Goal: Task Accomplishment & Management: Use online tool/utility

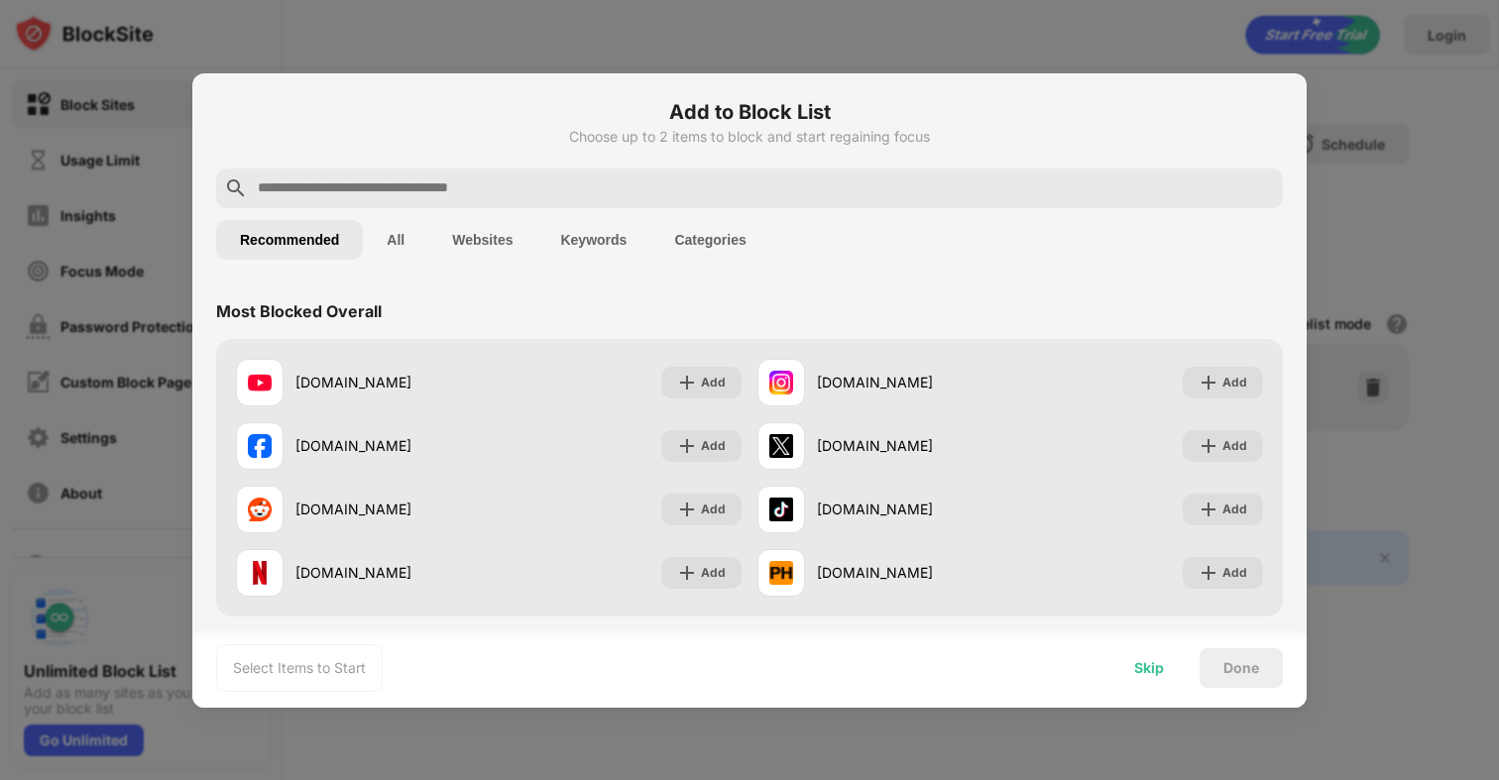
click at [1142, 660] on div "Skip" at bounding box center [1149, 668] width 30 height 16
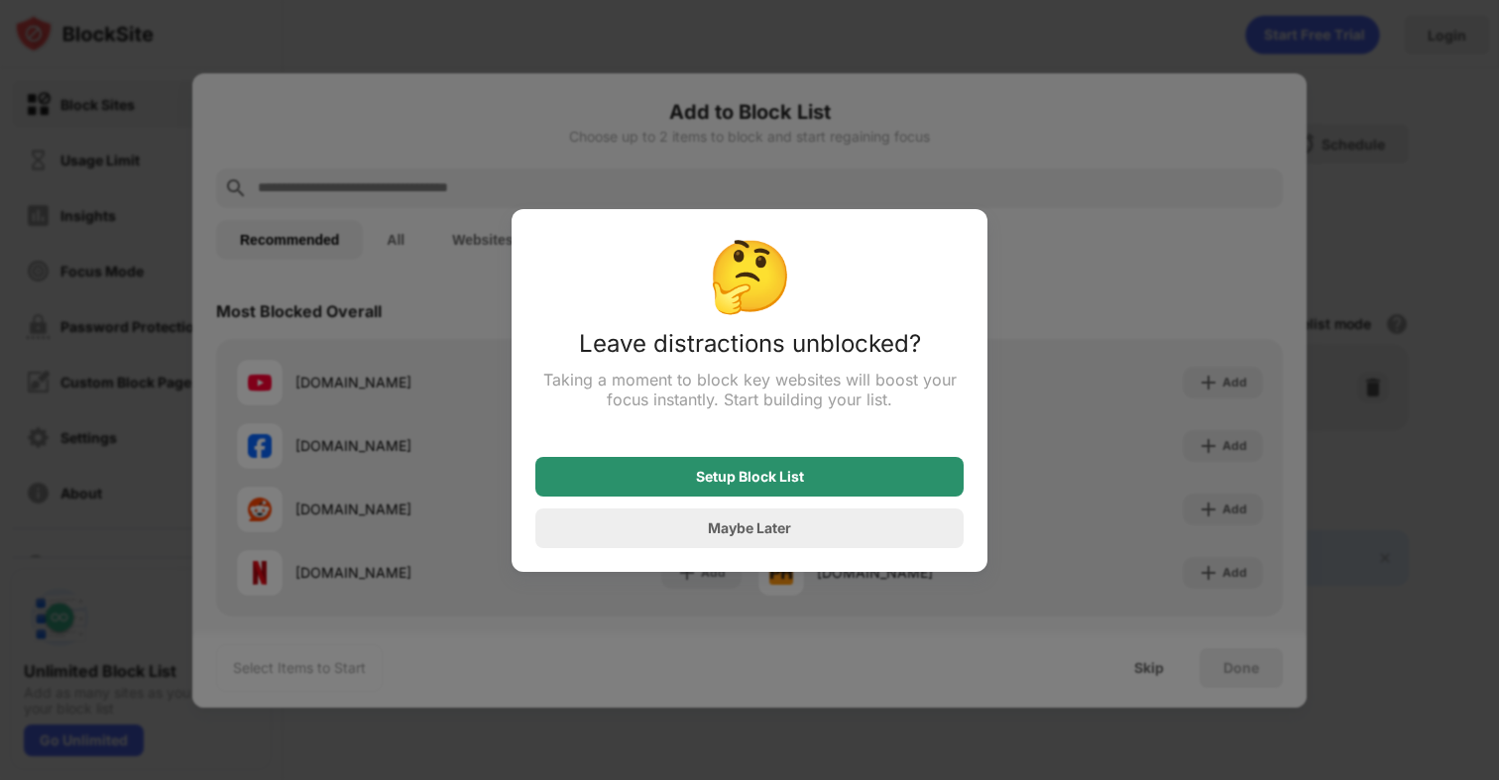
click at [714, 485] on div "Setup Block List" at bounding box center [750, 477] width 108 height 16
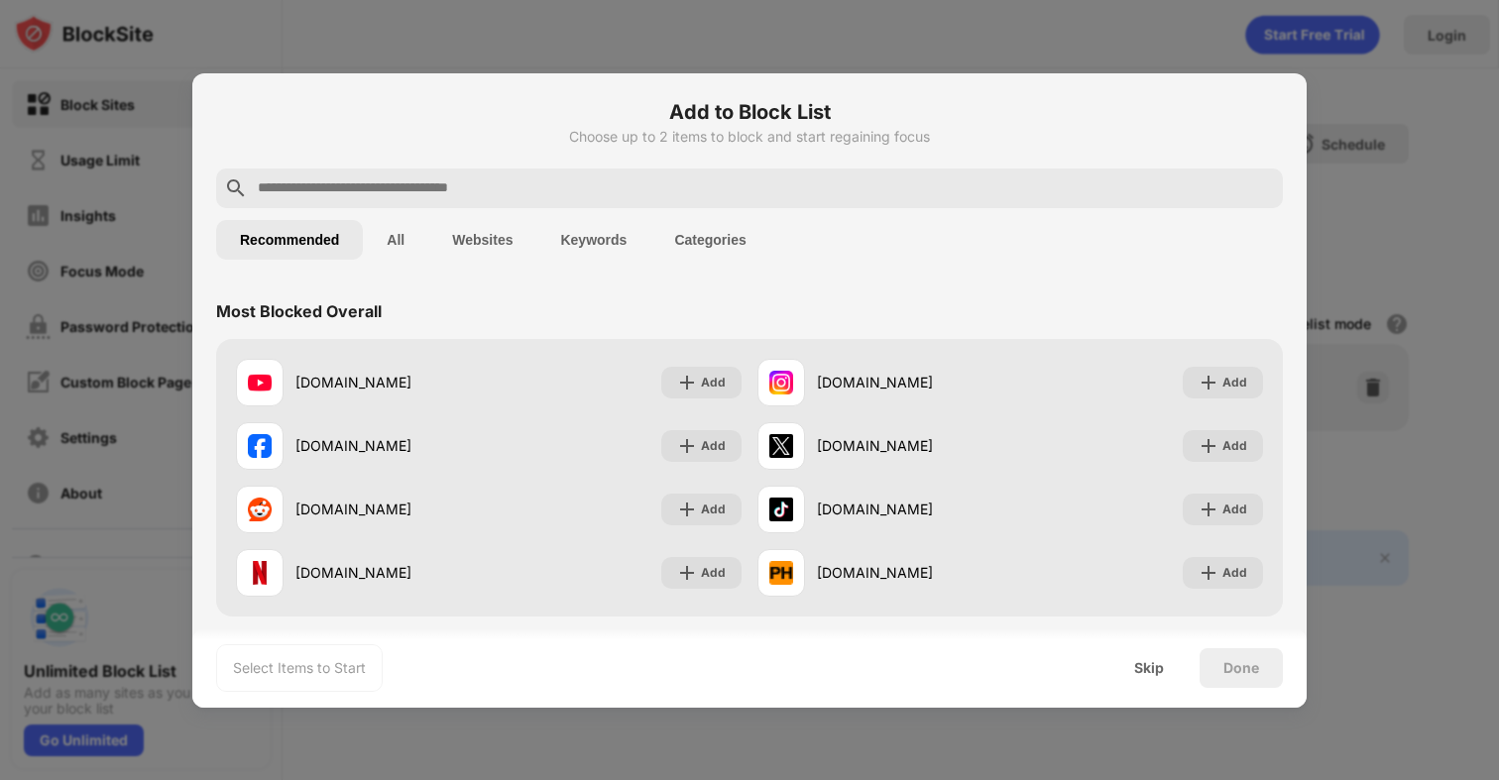
click at [434, 196] on input "text" at bounding box center [765, 188] width 1019 height 24
paste input "**********"
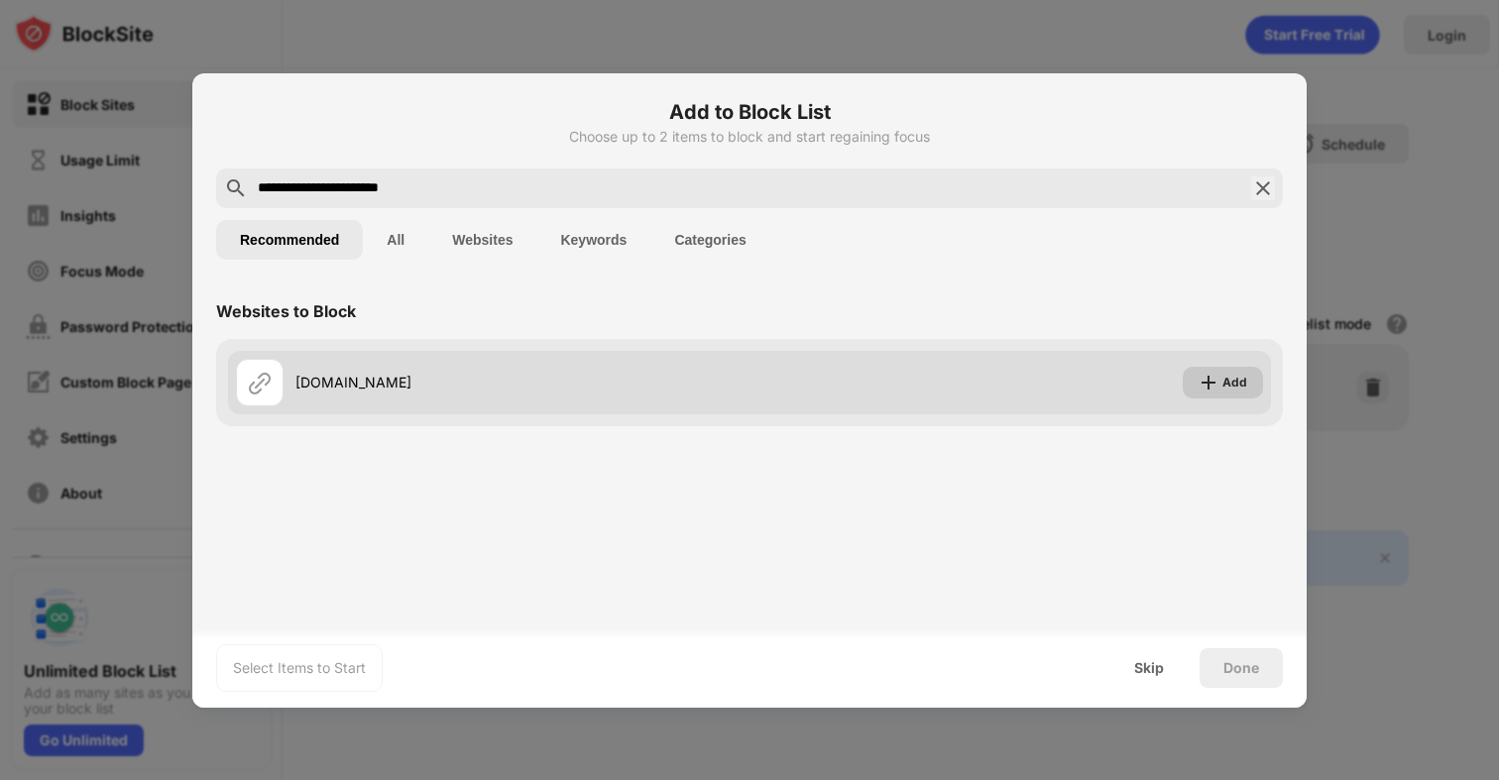
type input "**********"
click at [1215, 387] on img at bounding box center [1209, 383] width 20 height 20
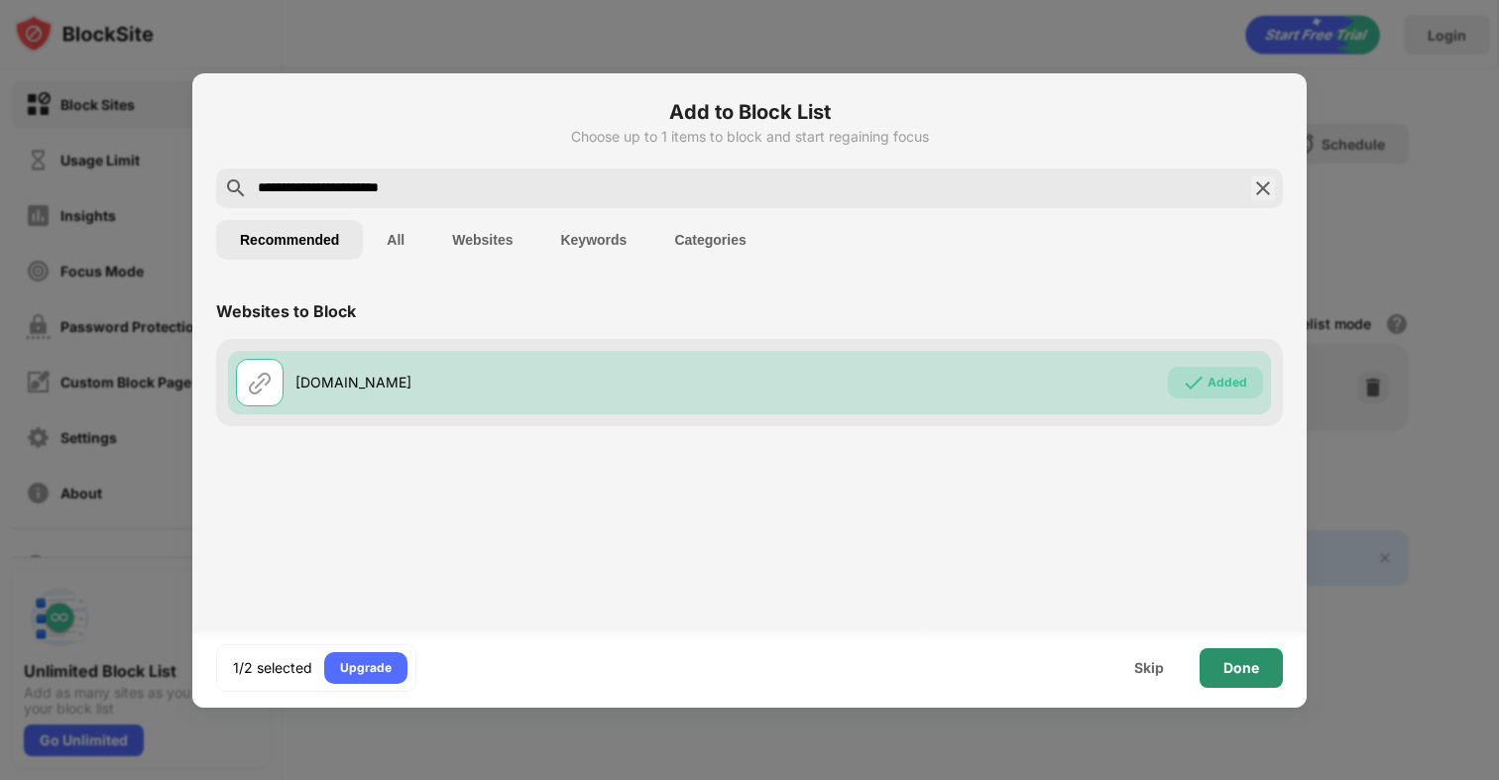
click at [1229, 675] on div "Done" at bounding box center [1242, 668] width 36 height 16
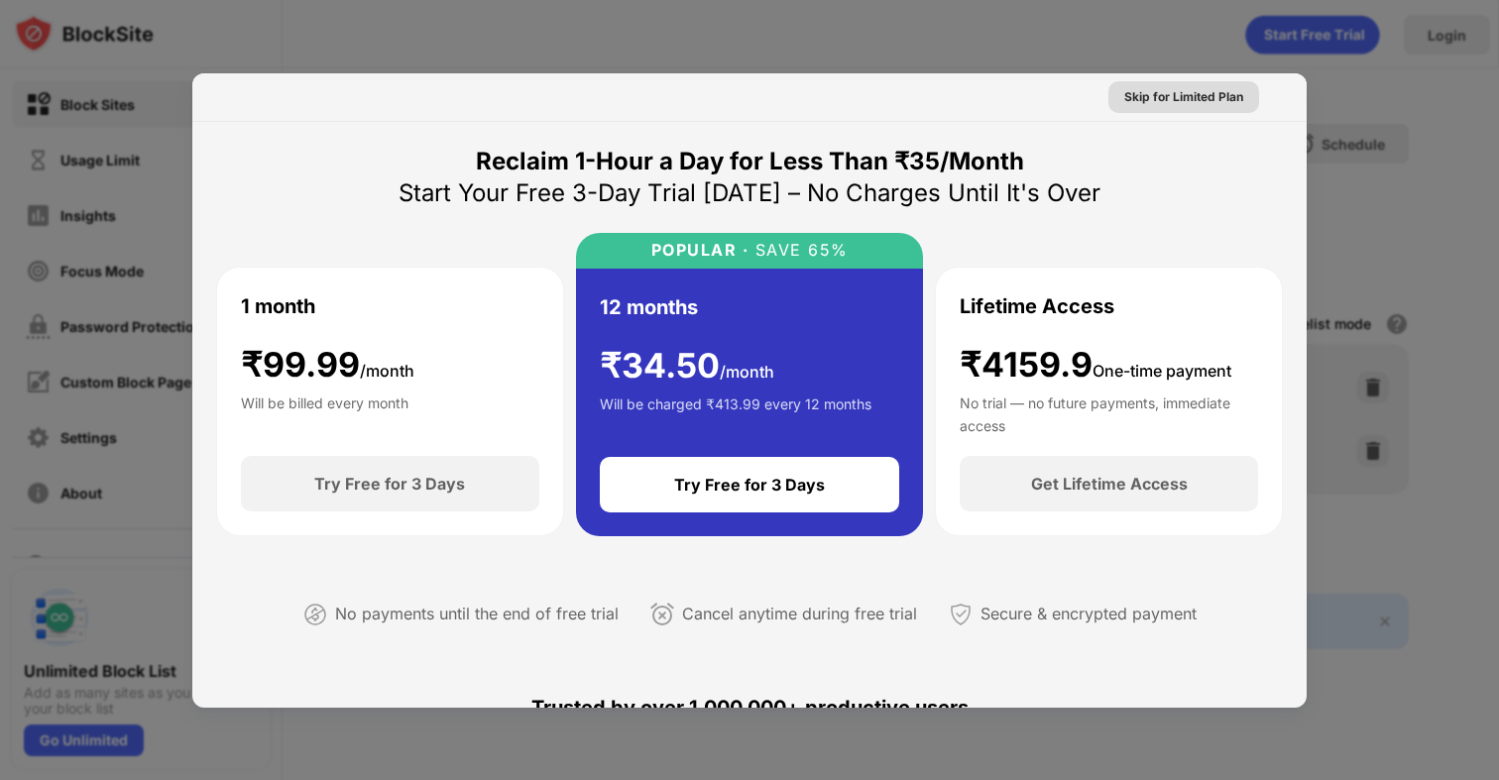
click at [1200, 98] on div "Skip for Limited Plan" at bounding box center [1183, 97] width 119 height 20
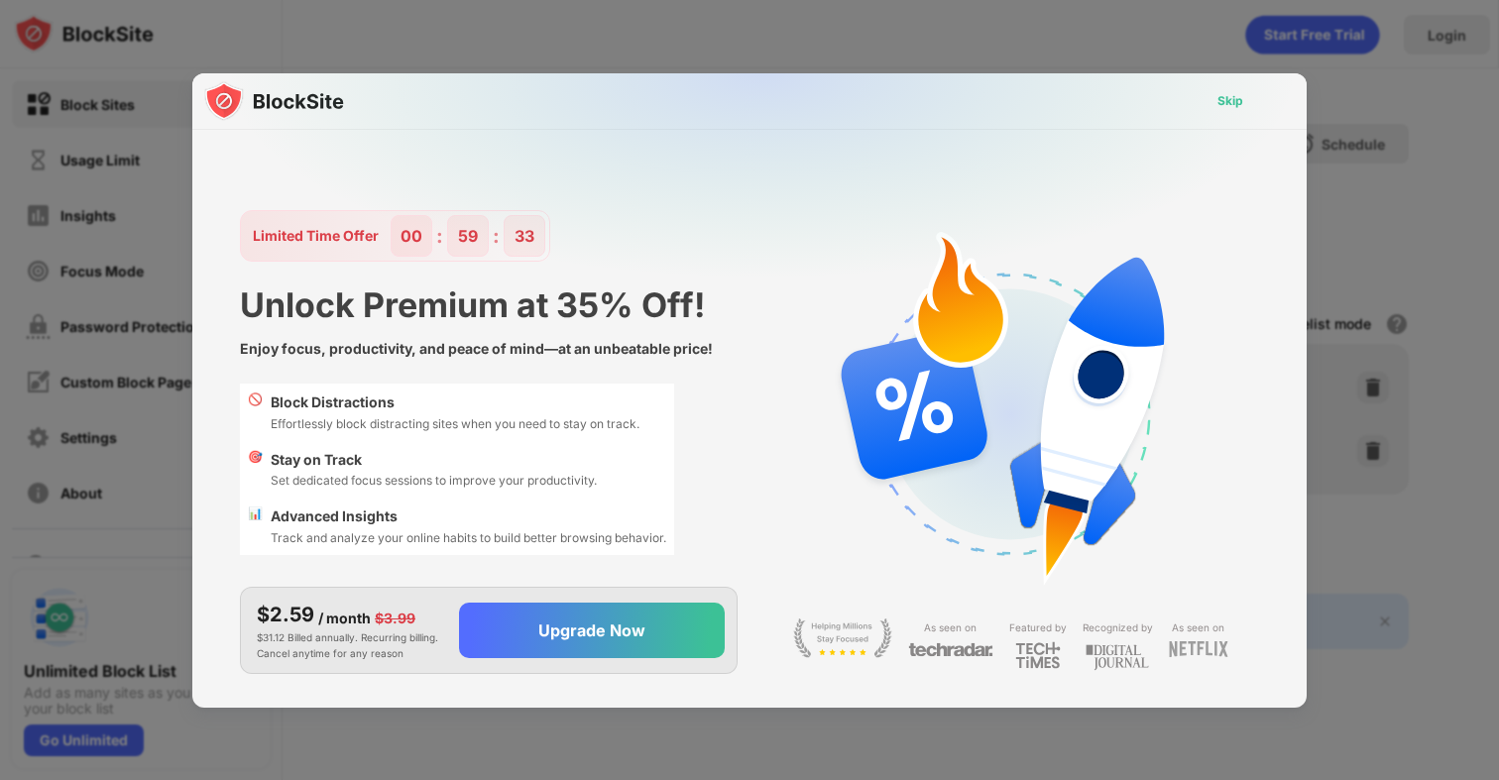
click at [1241, 102] on div "Skip" at bounding box center [1231, 101] width 26 height 20
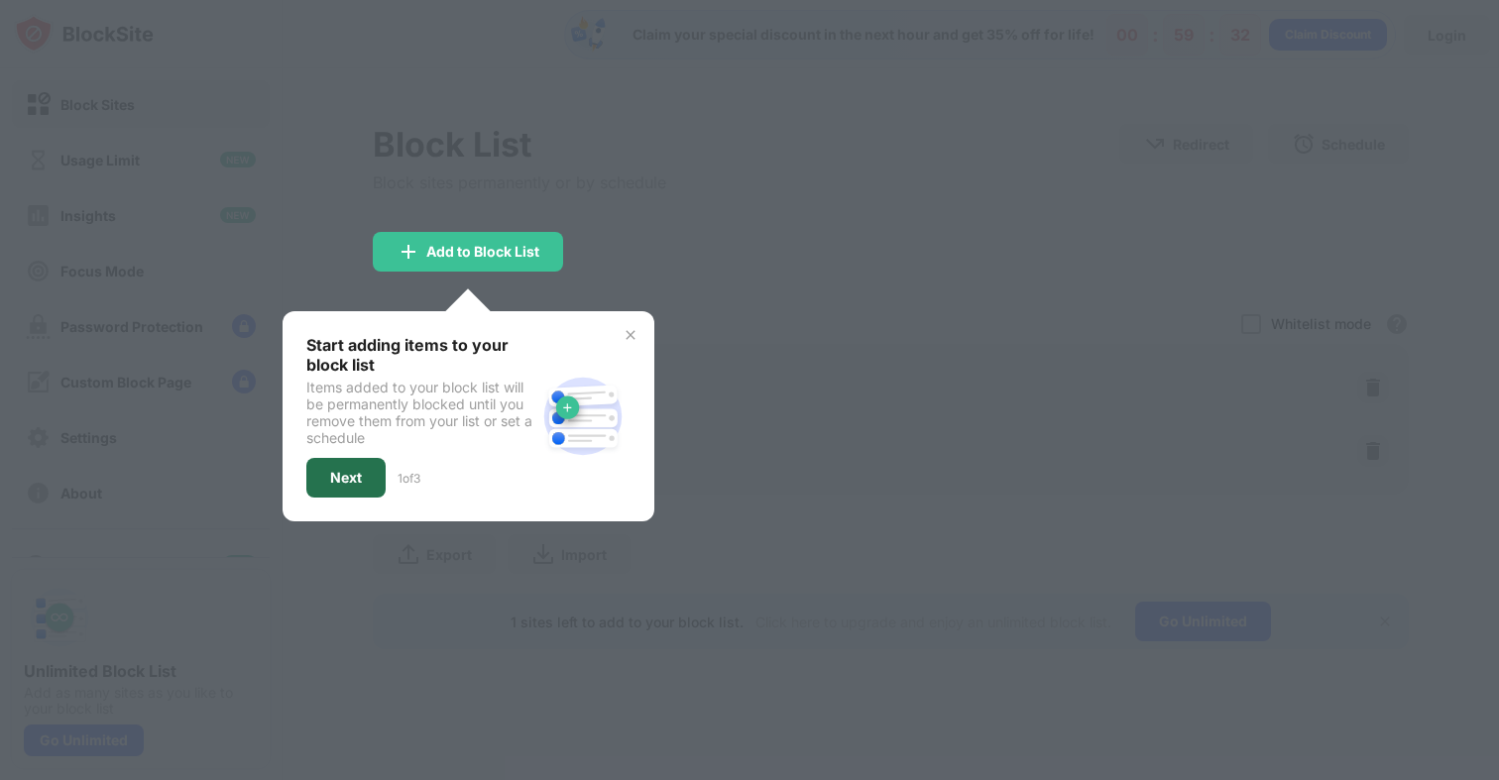
click at [367, 474] on div "Next" at bounding box center [345, 478] width 79 height 40
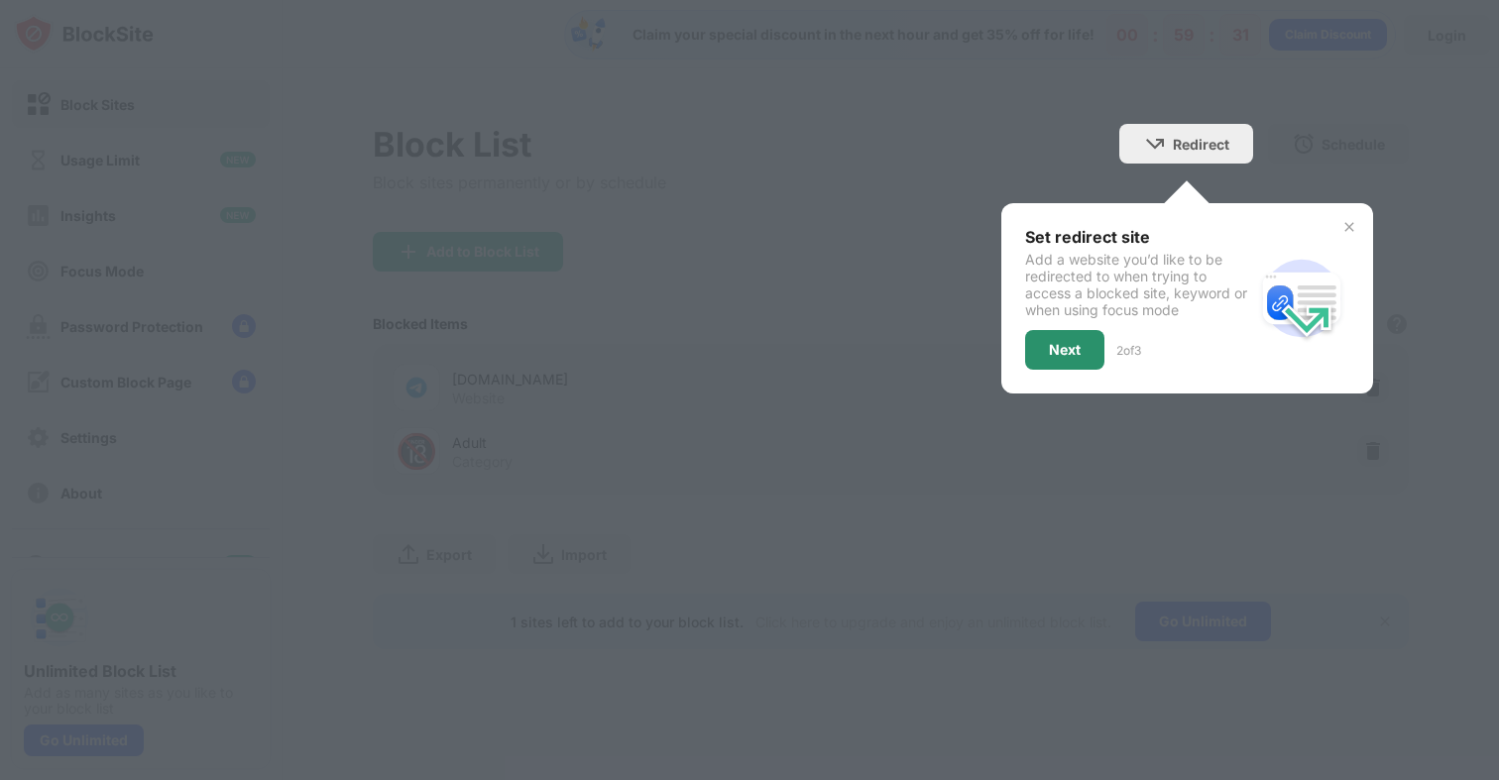
click at [1031, 351] on div "Next" at bounding box center [1064, 350] width 79 height 40
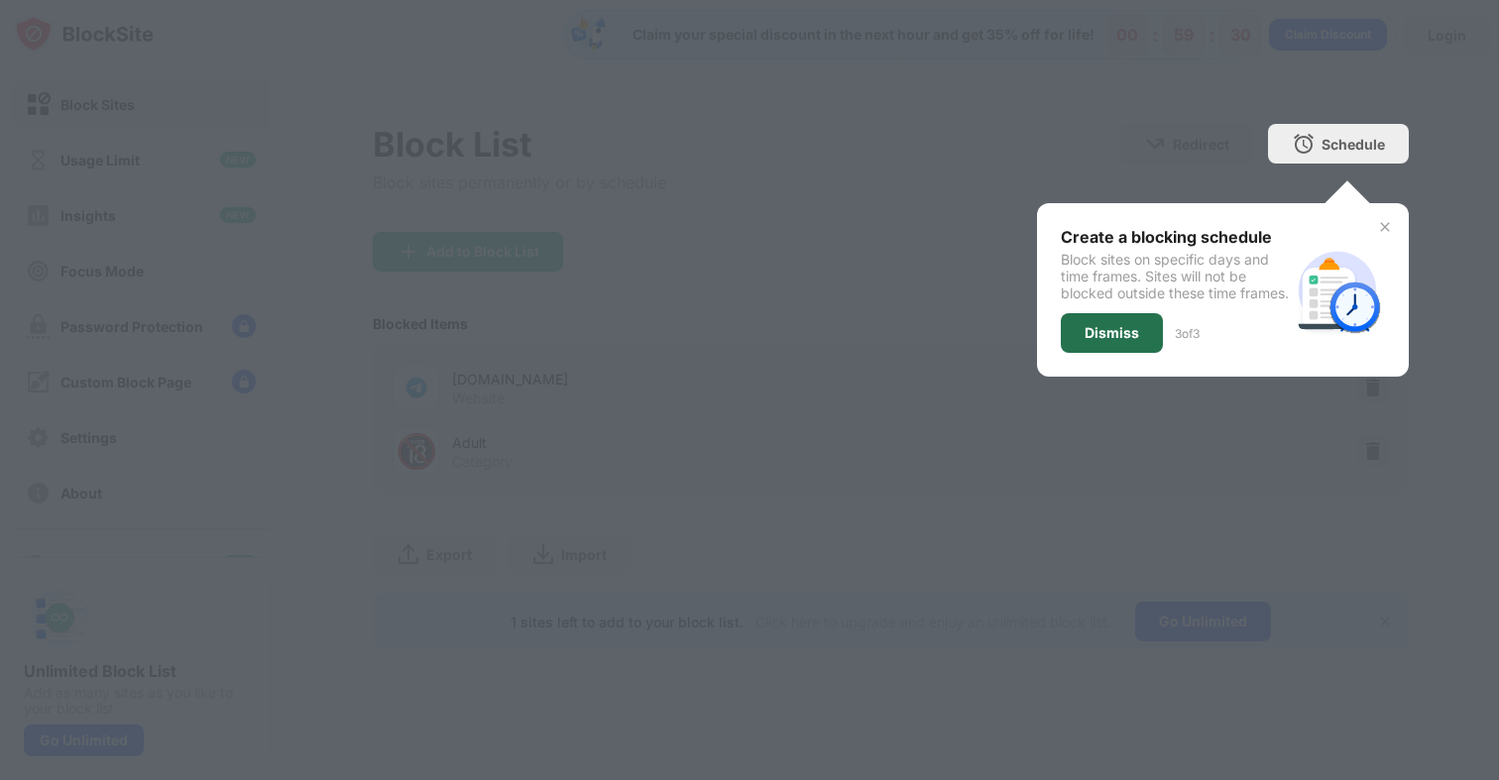
click at [1118, 341] on div "Dismiss" at bounding box center [1112, 333] width 55 height 16
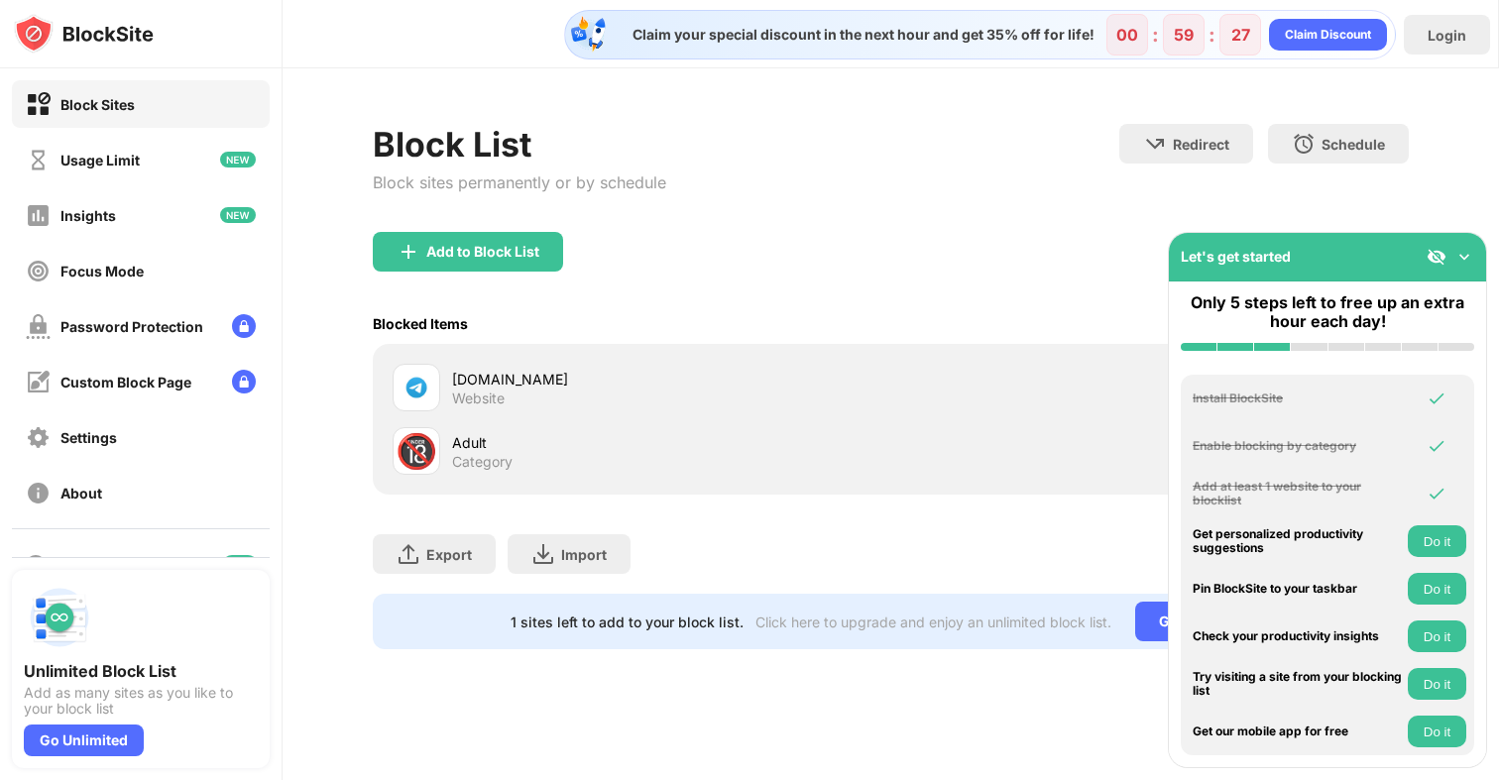
click at [1459, 250] on img at bounding box center [1465, 257] width 20 height 20
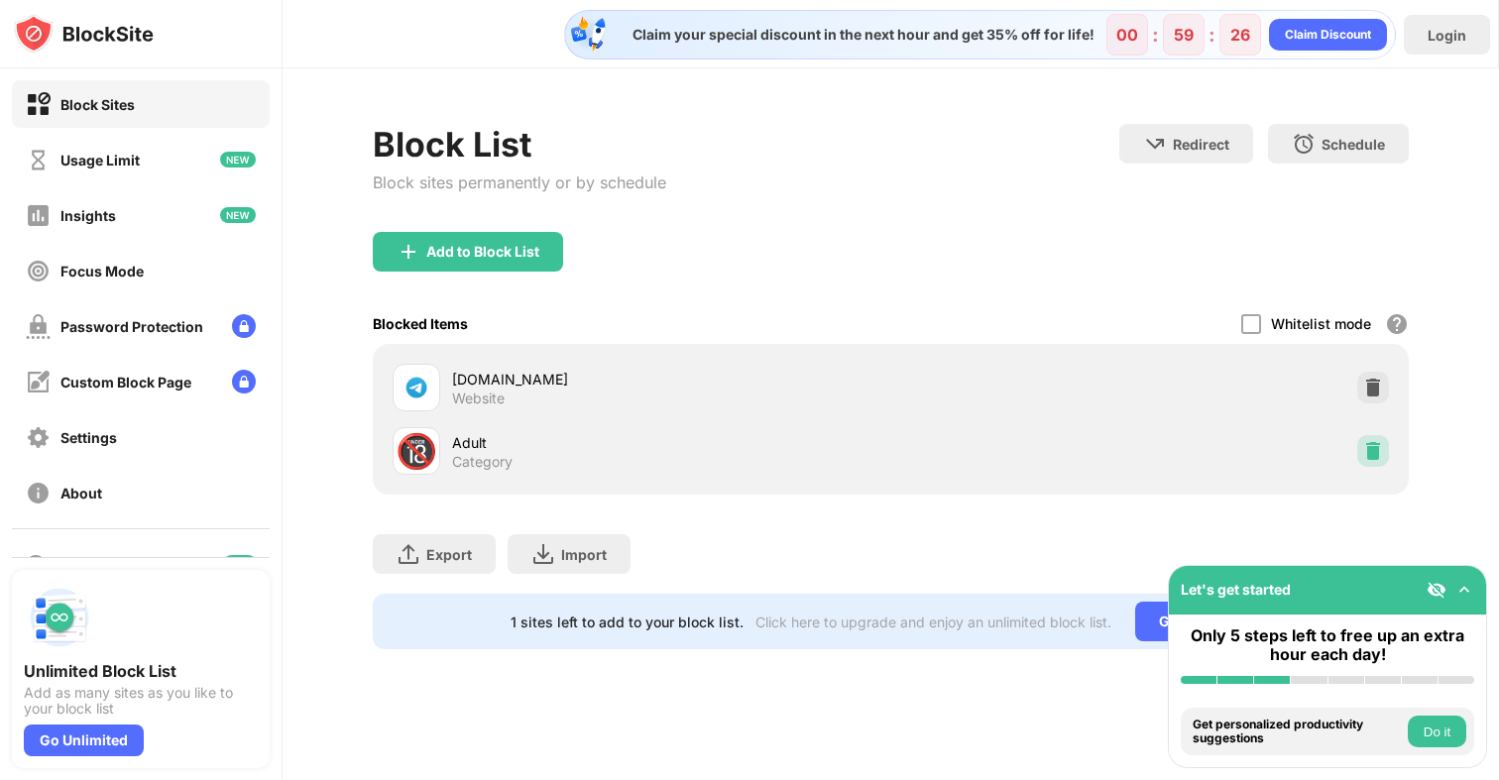
click at [1375, 455] on img at bounding box center [1373, 451] width 20 height 20
